Goal: Information Seeking & Learning: Learn about a topic

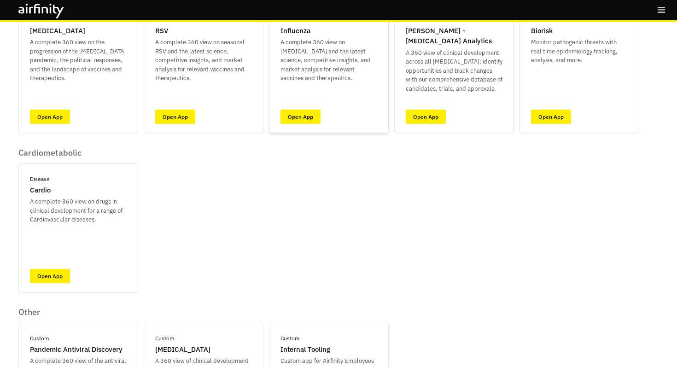
scroll to position [106, 0]
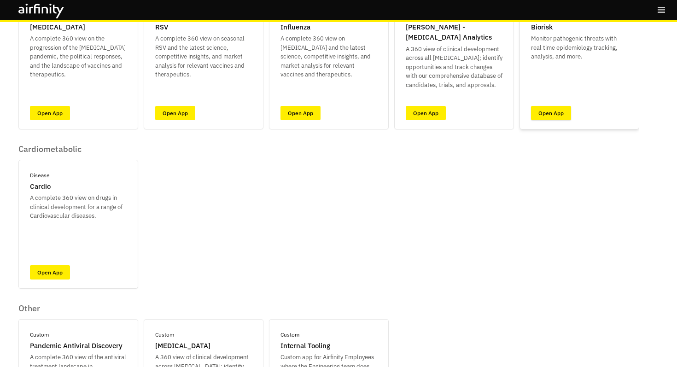
click at [549, 113] on link "Open App" at bounding box center [551, 113] width 40 height 14
